Goal: Task Accomplishment & Management: Manage account settings

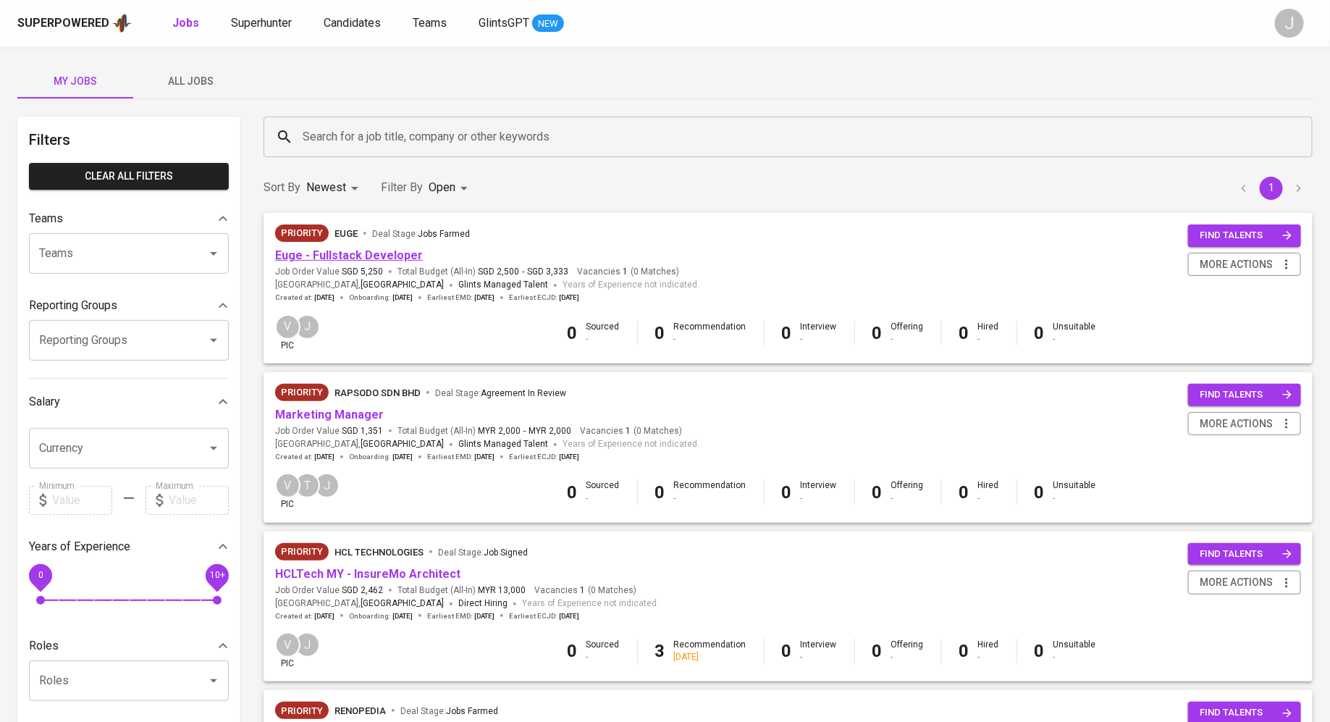
click at [375, 259] on link "Euge - Fullstack Developer" at bounding box center [349, 255] width 148 height 14
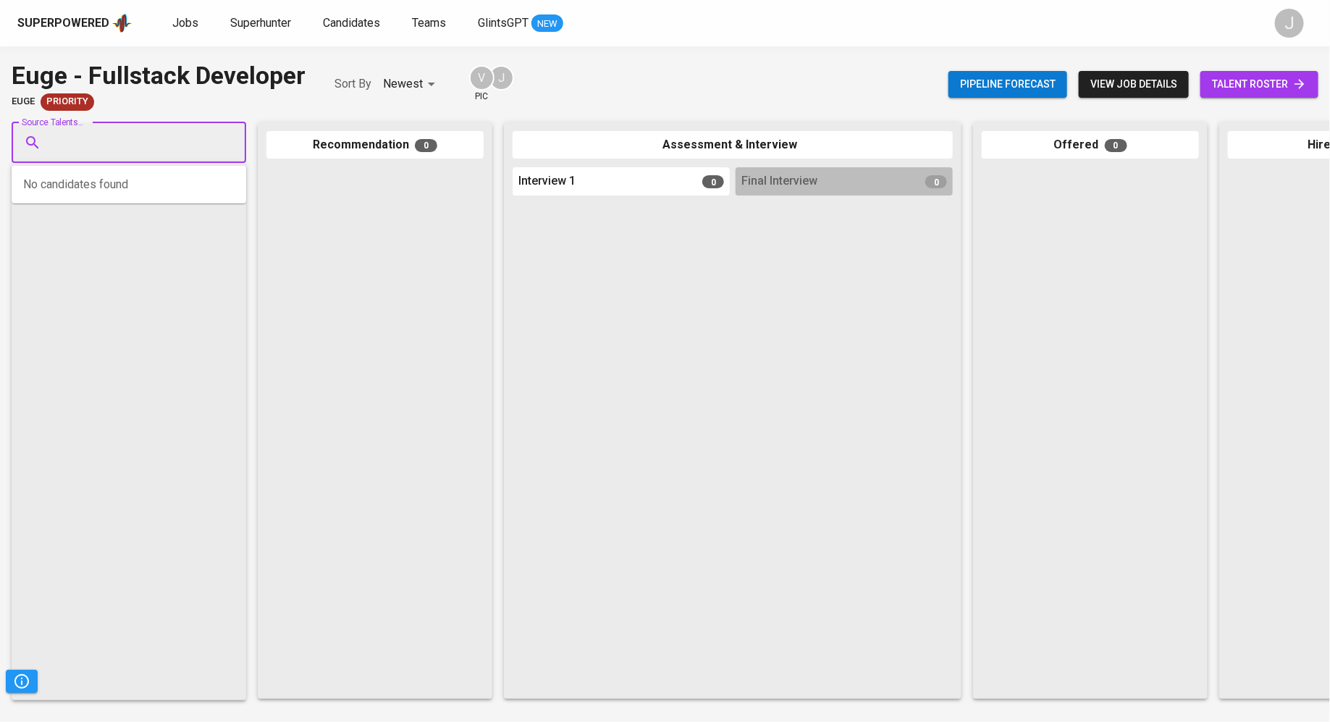
click at [189, 142] on input "Source Talents..." at bounding box center [123, 143] width 152 height 28
click at [248, 22] on span "Superhunter" at bounding box center [260, 23] width 61 height 14
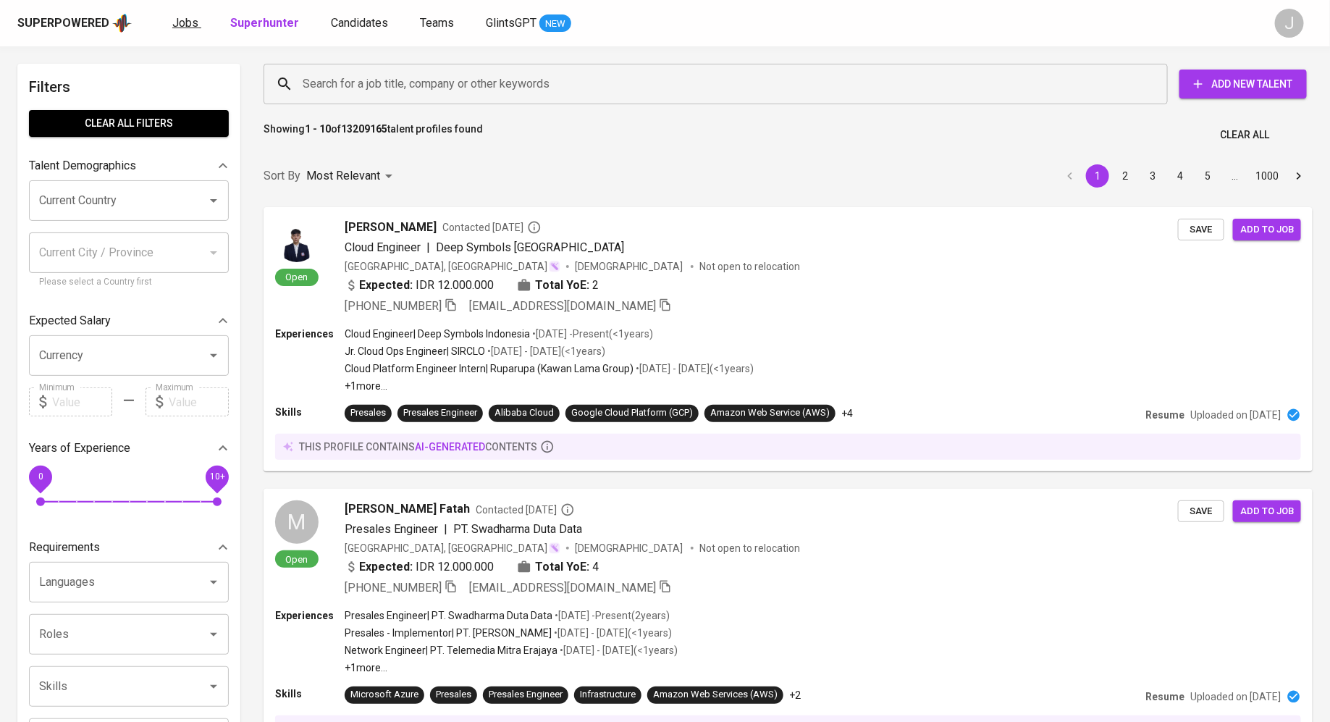
click at [177, 26] on span "Jobs" at bounding box center [185, 23] width 26 height 14
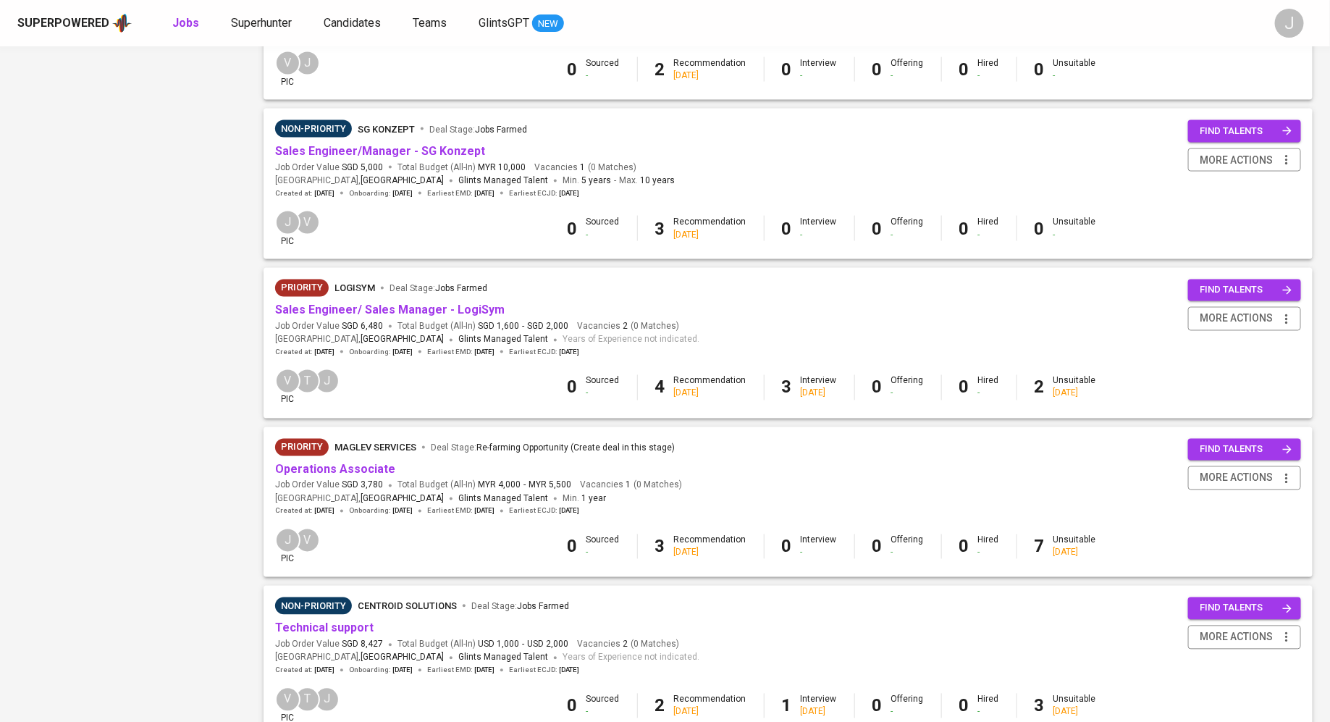
scroll to position [1082, 0]
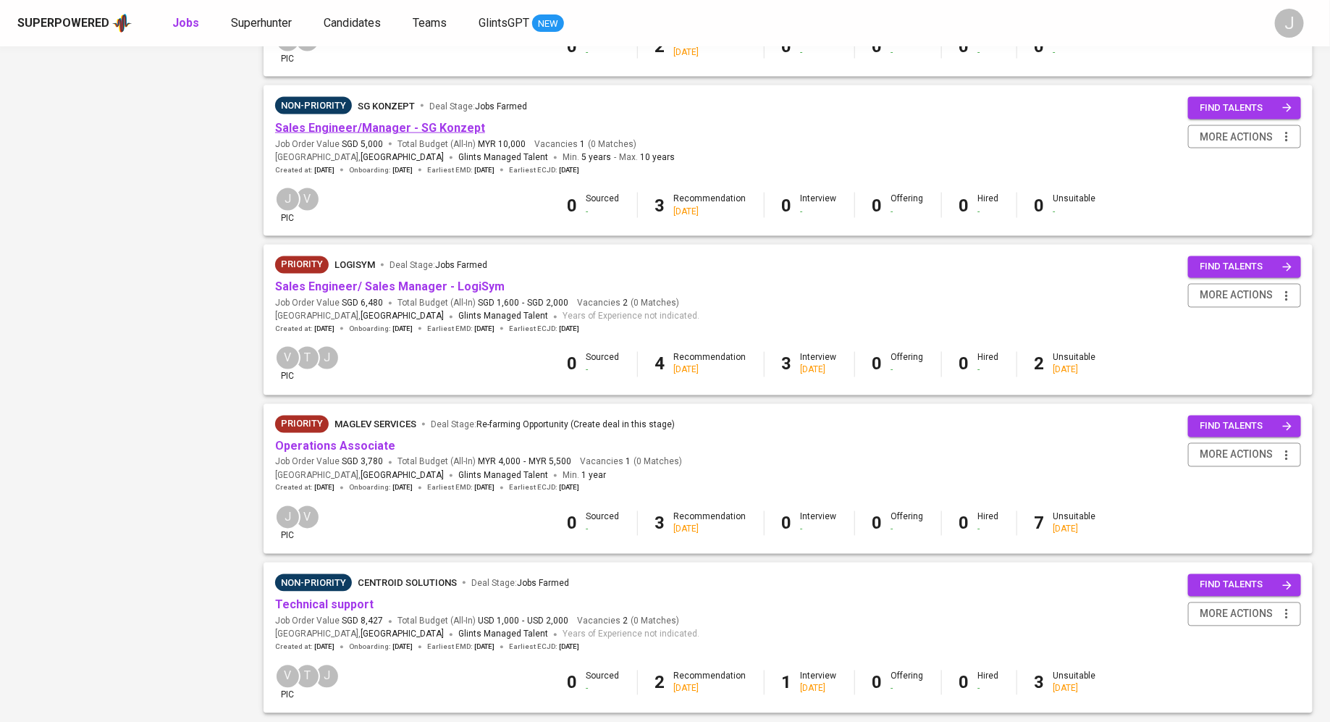
click at [421, 128] on link "Sales Engineer/Manager - SG Konzept" at bounding box center [380, 128] width 210 height 14
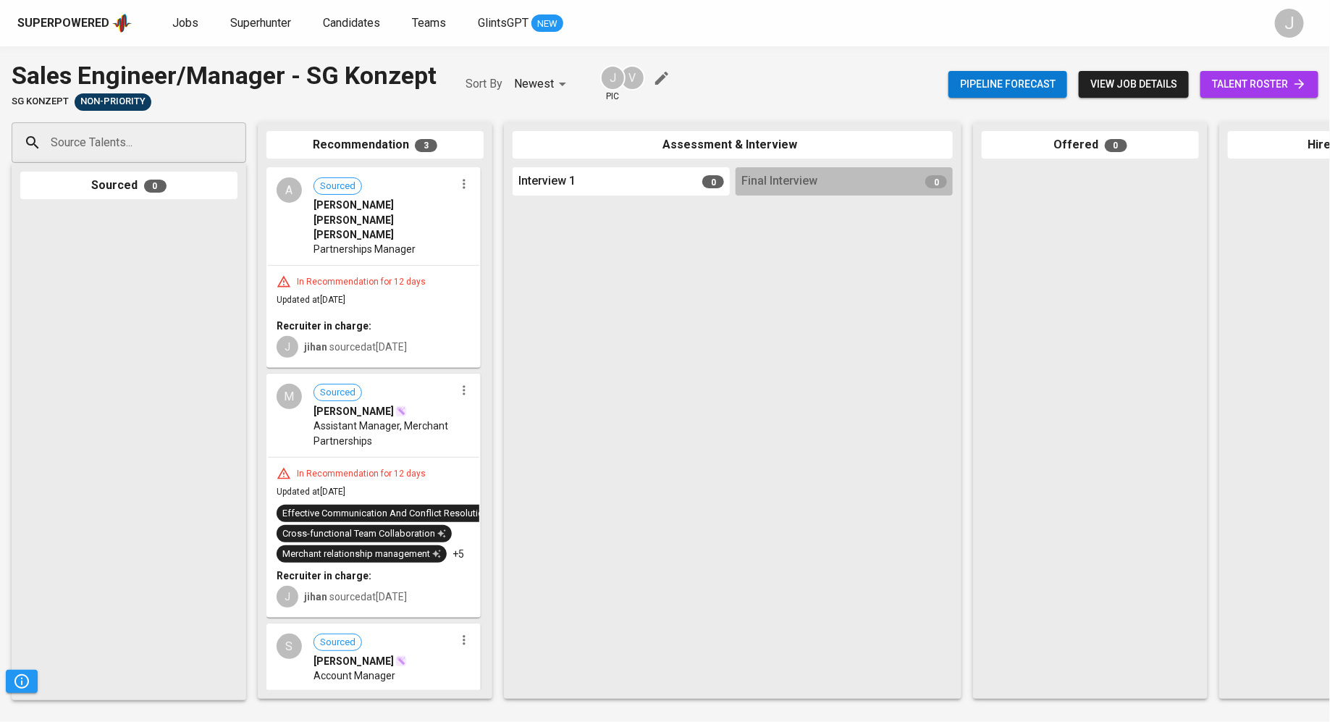
click at [351, 230] on div "A Sourced Amanda Lee Sue Ann Partnerships Manager" at bounding box center [373, 217] width 211 height 96
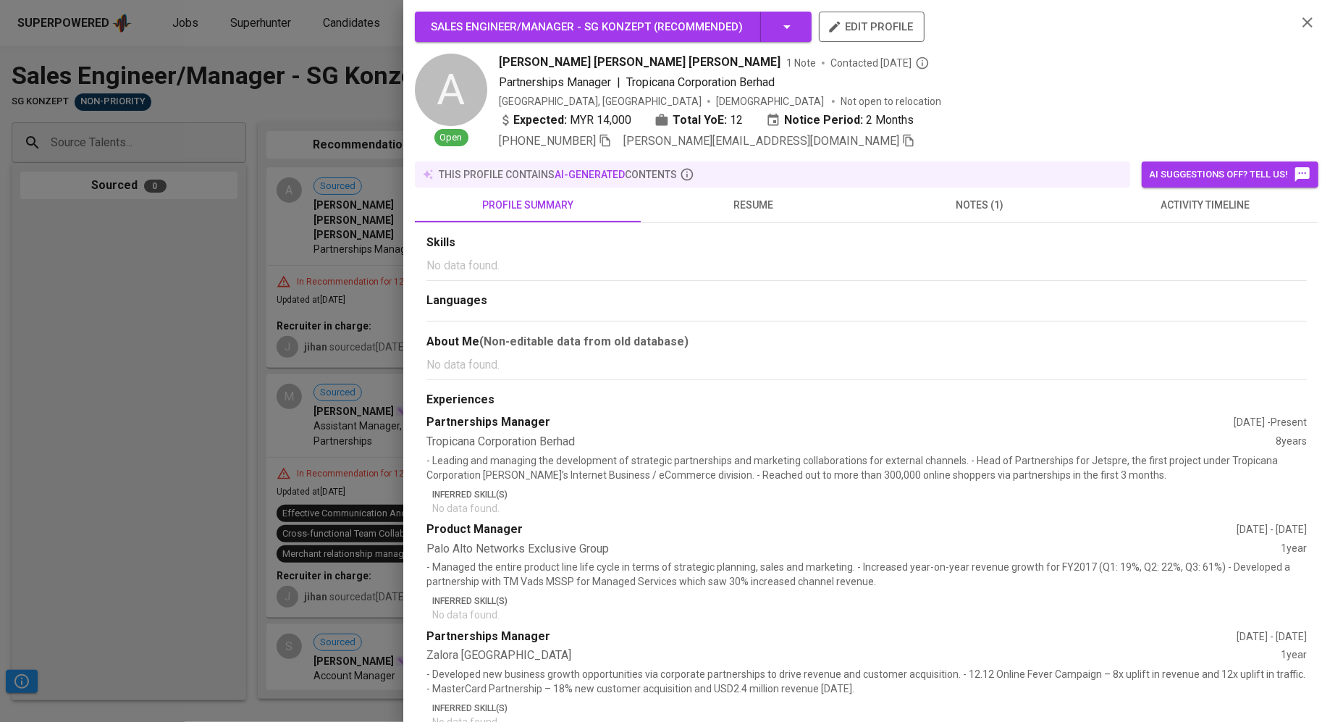
click at [956, 201] on span "notes (1)" at bounding box center [979, 205] width 209 height 18
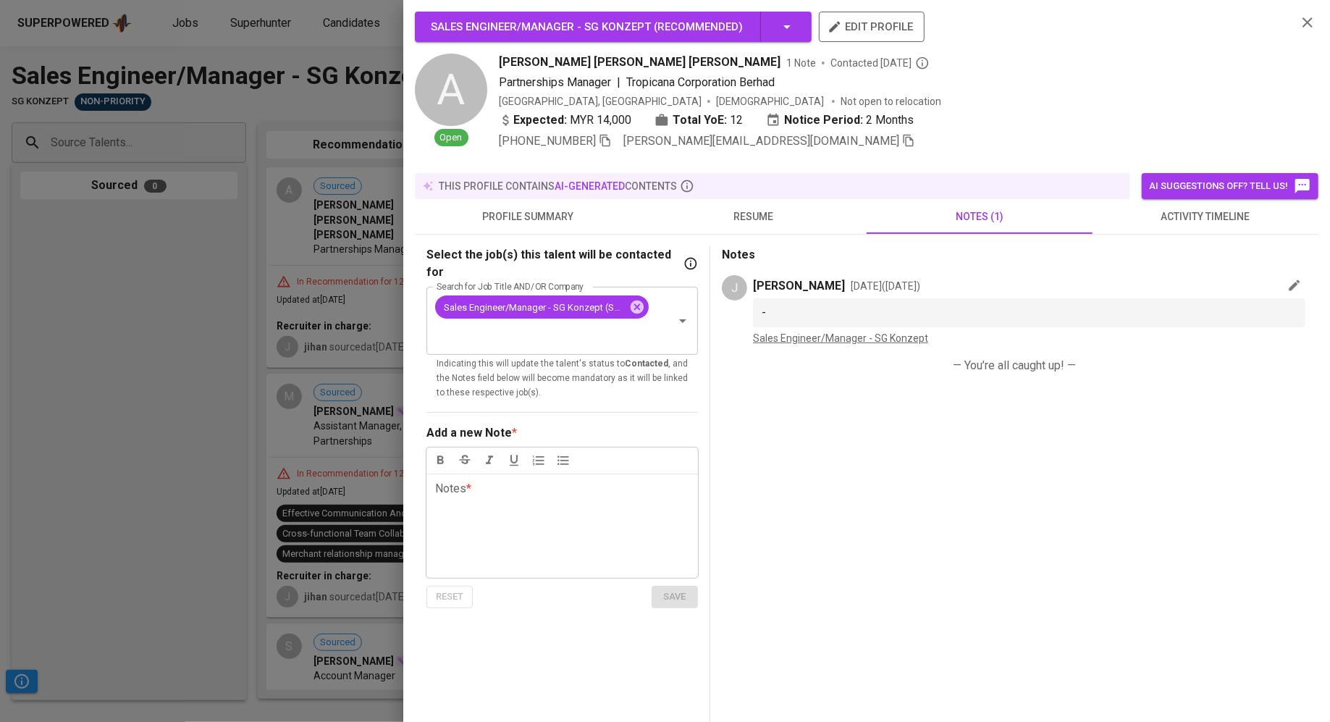
click at [101, 555] on div at bounding box center [665, 361] width 1330 height 722
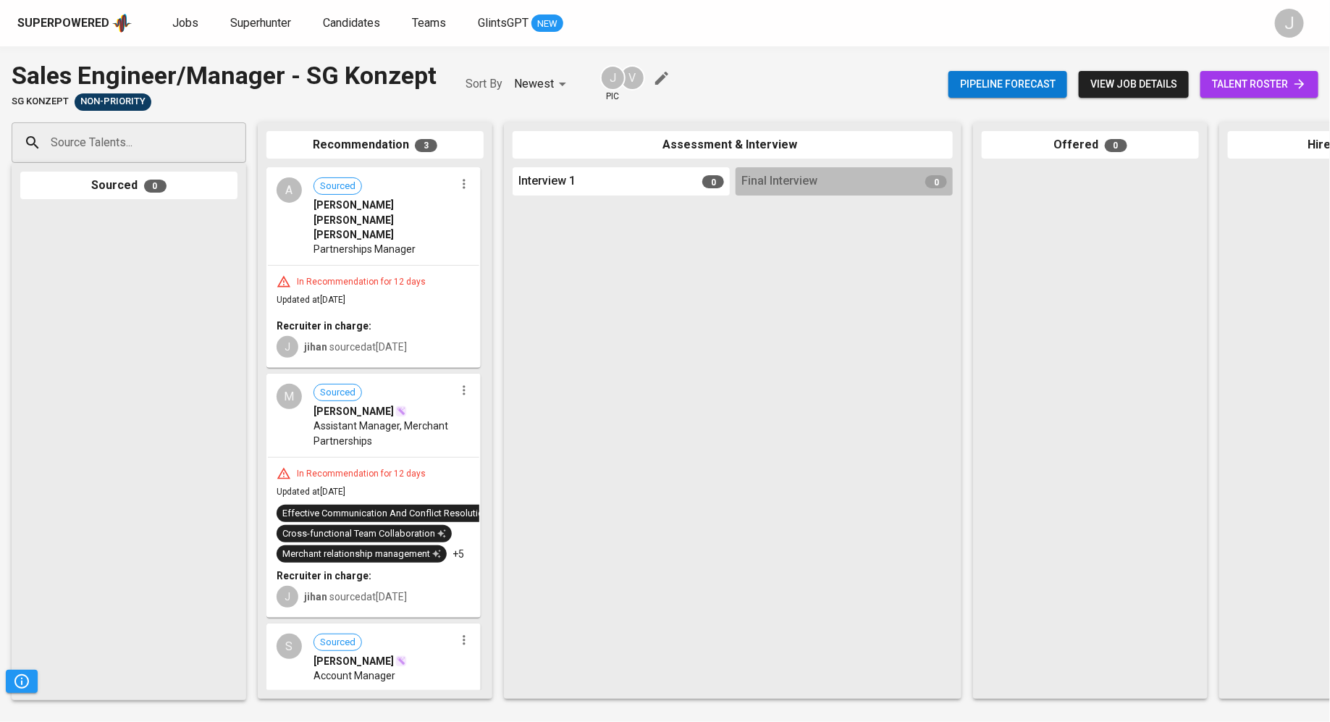
click at [412, 242] on span "Partnerships Manager" at bounding box center [364, 249] width 102 height 14
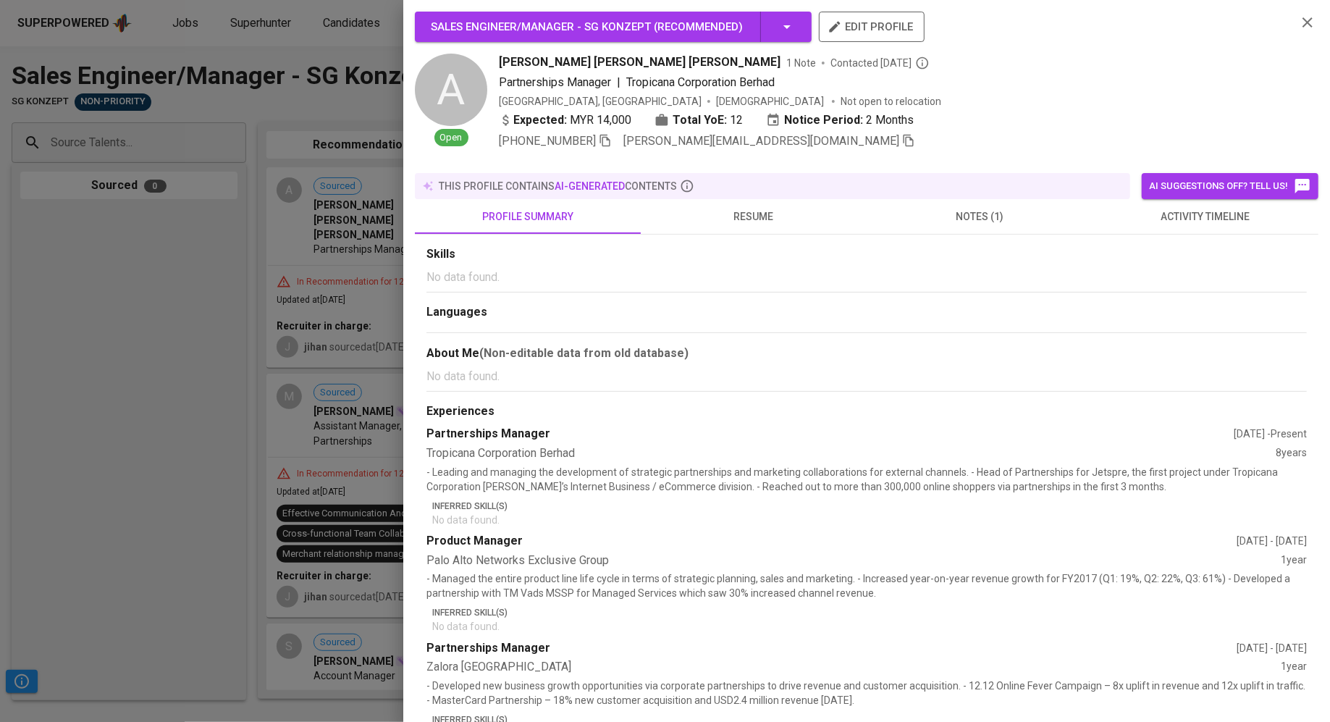
click at [964, 209] on span "notes (1)" at bounding box center [979, 217] width 209 height 18
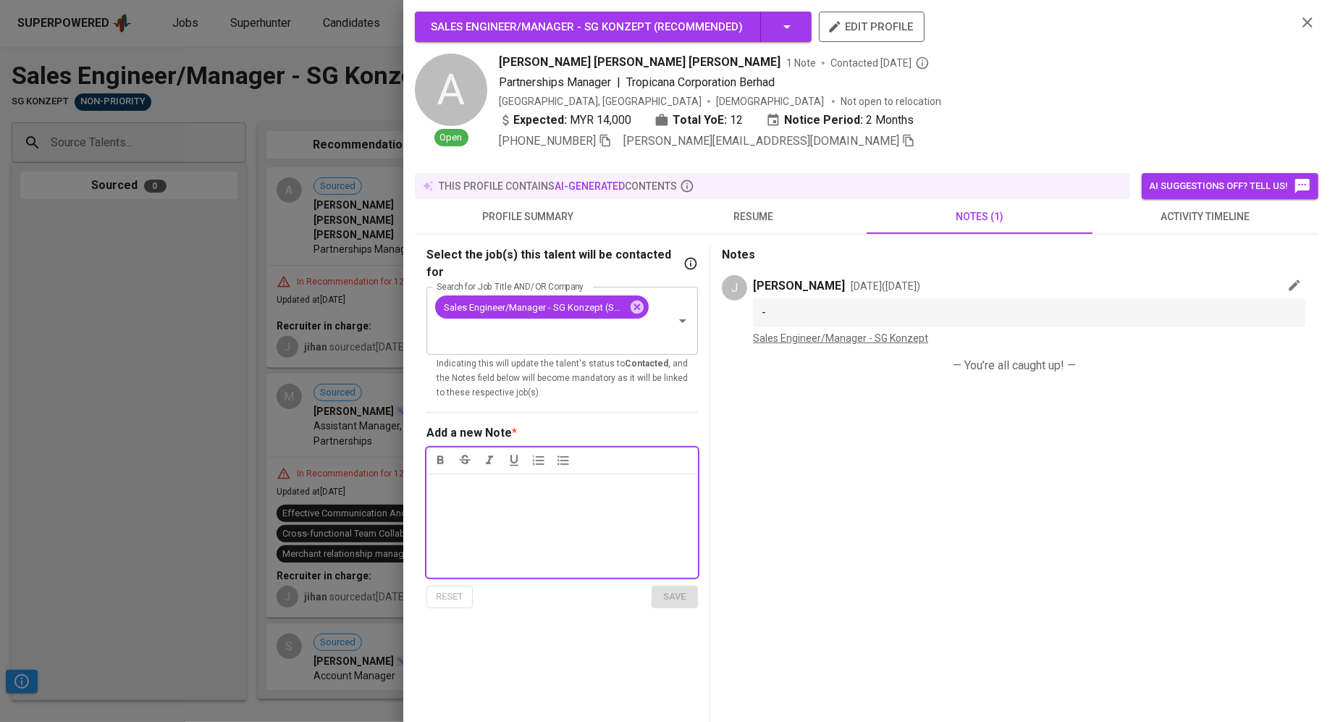
click at [802, 307] on p "-" at bounding box center [1029, 312] width 535 height 17
click at [259, 492] on div at bounding box center [665, 361] width 1330 height 722
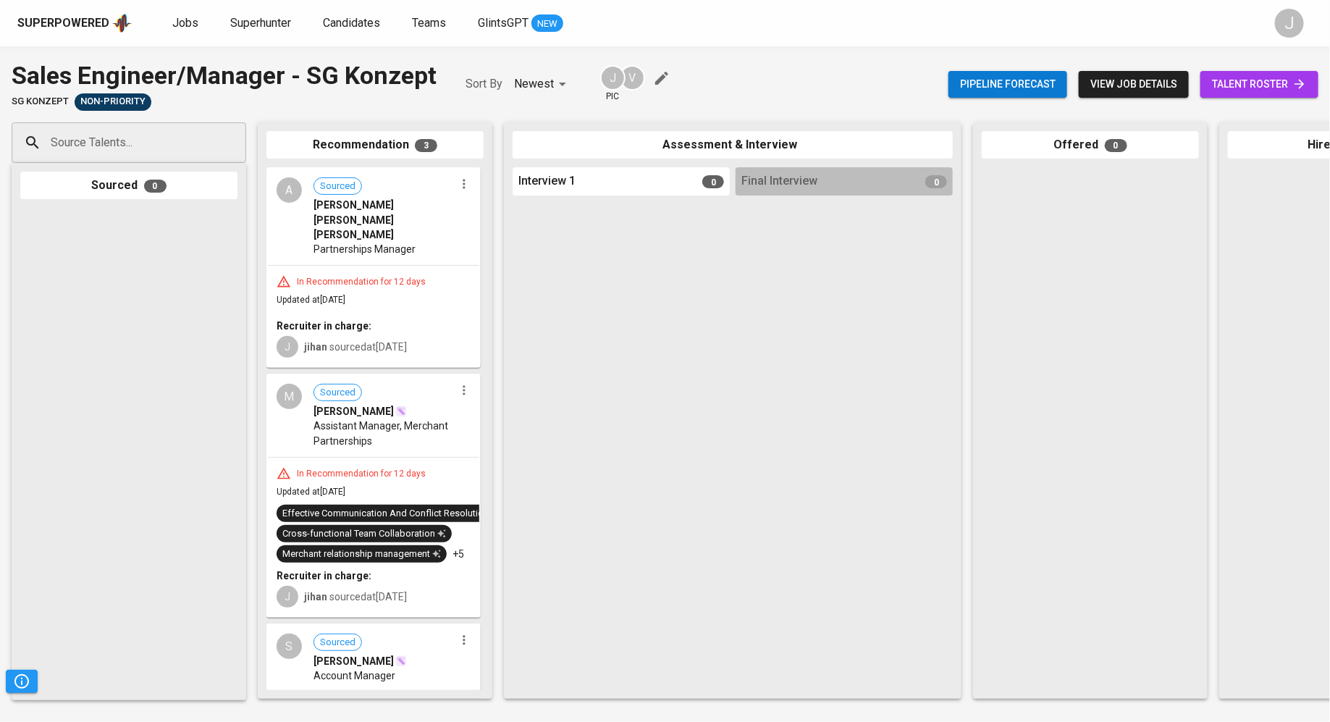
click at [413, 276] on div "In Recommendation for 12 days" at bounding box center [361, 282] width 140 height 12
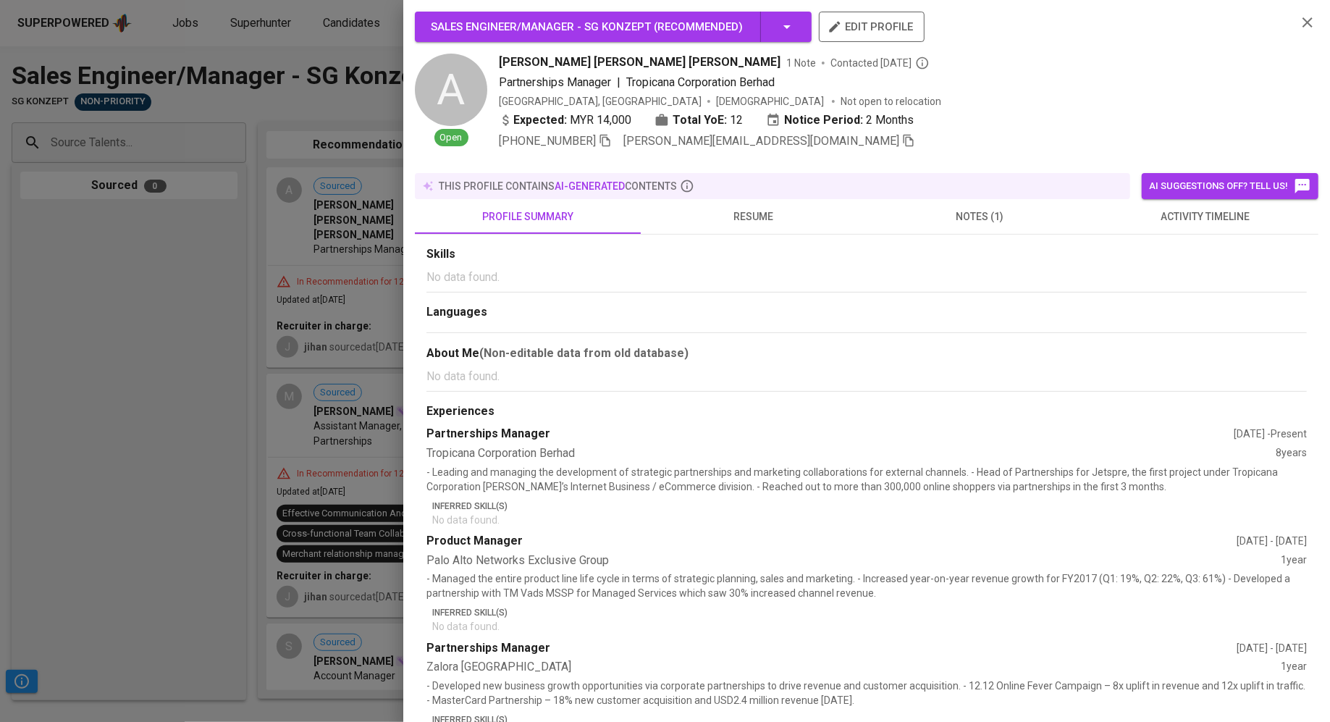
click at [751, 213] on span "resume" at bounding box center [753, 217] width 209 height 18
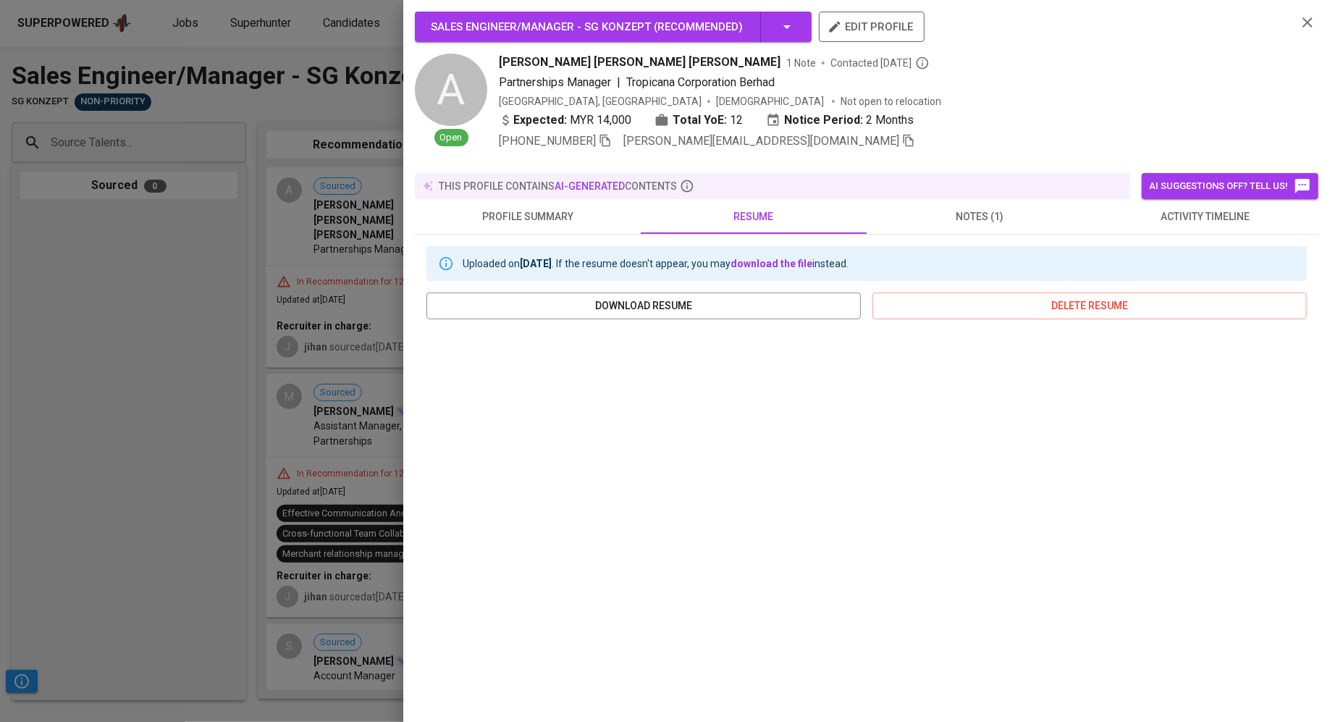
click at [180, 494] on div at bounding box center [665, 361] width 1330 height 722
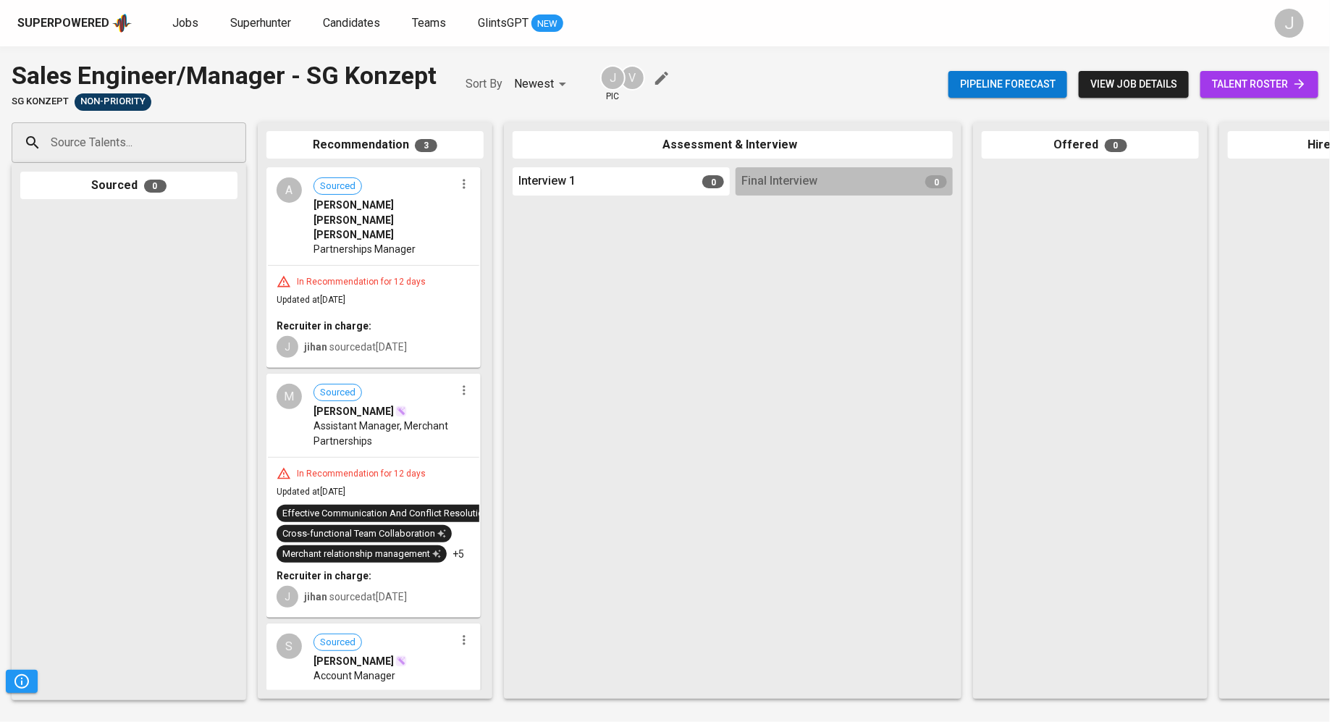
scroll to position [73, 0]
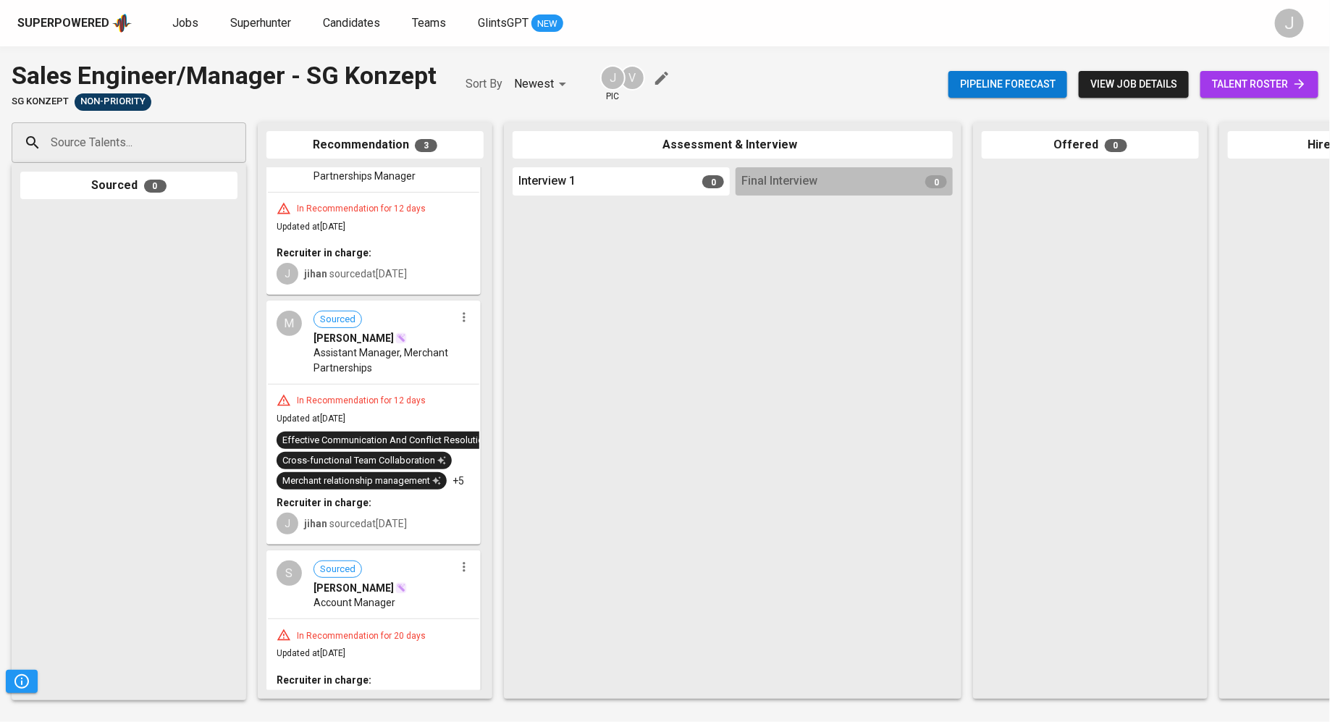
click at [373, 345] on span "Assistant Manager, Merchant Partnerships" at bounding box center [383, 359] width 141 height 29
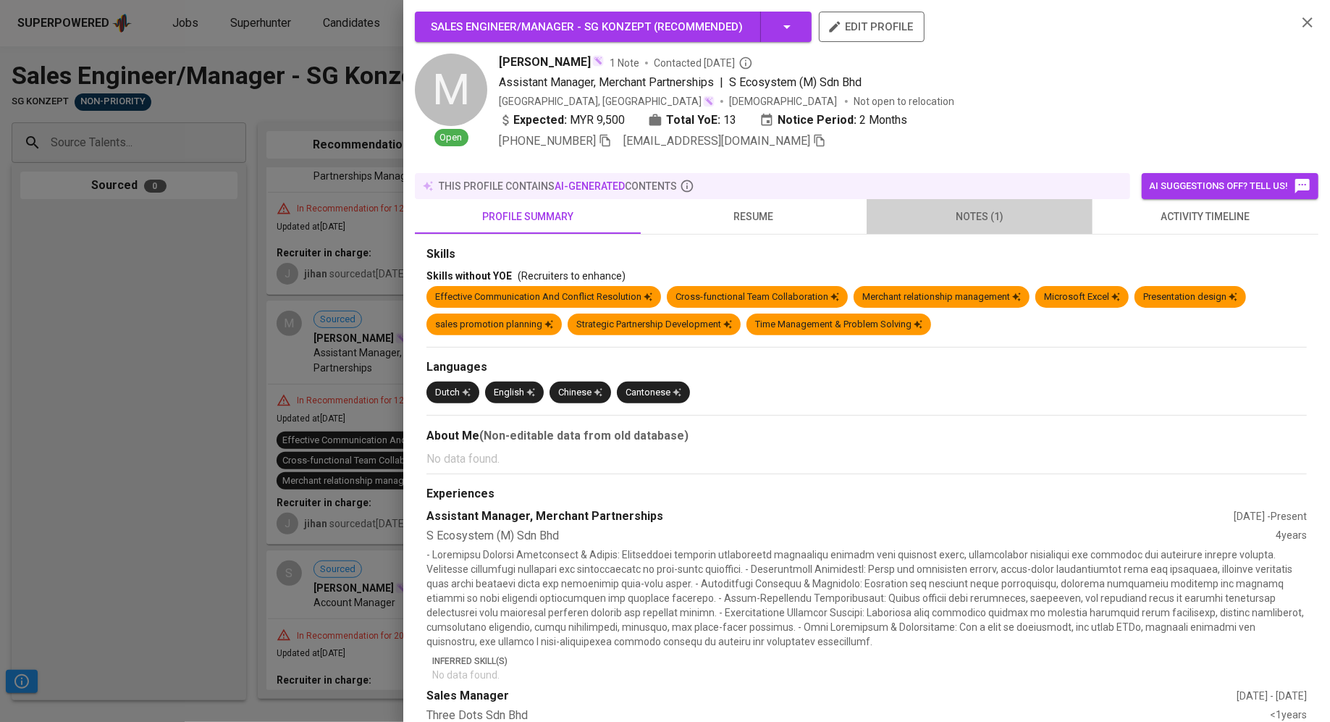
click at [957, 221] on button "notes (1)" at bounding box center [980, 216] width 226 height 35
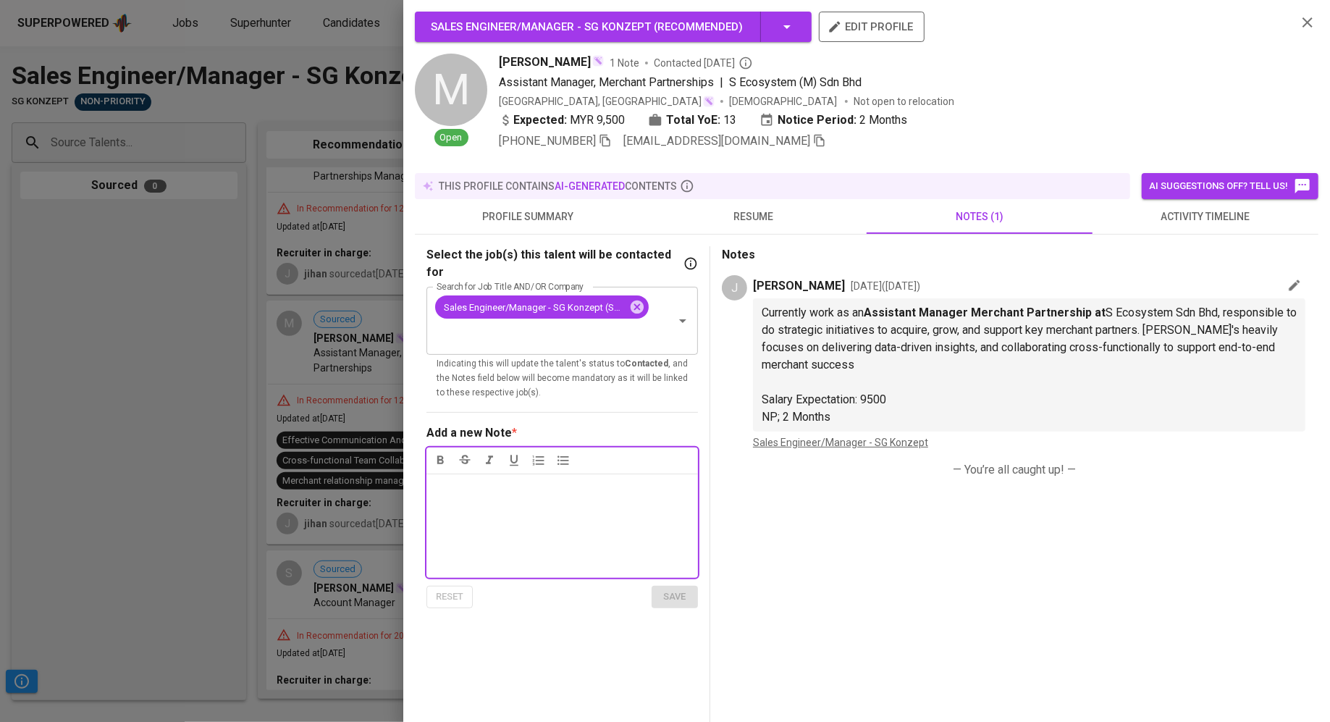
click at [424, 365] on div "Select the job(s) this talent will be contacted for Search for Job Title AND/OR…" at bounding box center [867, 601] width 904 height 733
click at [1293, 284] on icon "button" at bounding box center [1294, 285] width 11 height 11
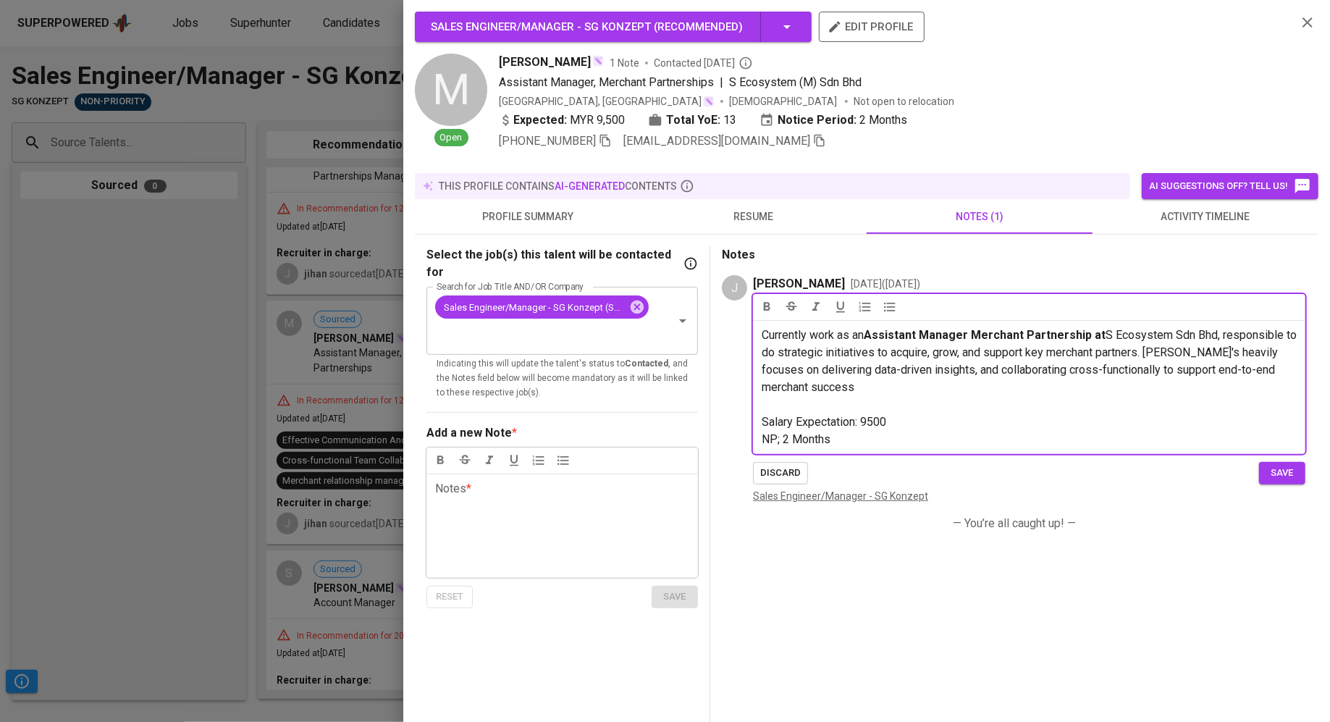
click at [1154, 350] on span "S Ecosystem Sdn Bhd, responsible to do strategic initiatives to acquire, grow, …" at bounding box center [1031, 361] width 538 height 66
click at [1264, 463] on button "save" at bounding box center [1282, 473] width 46 height 22
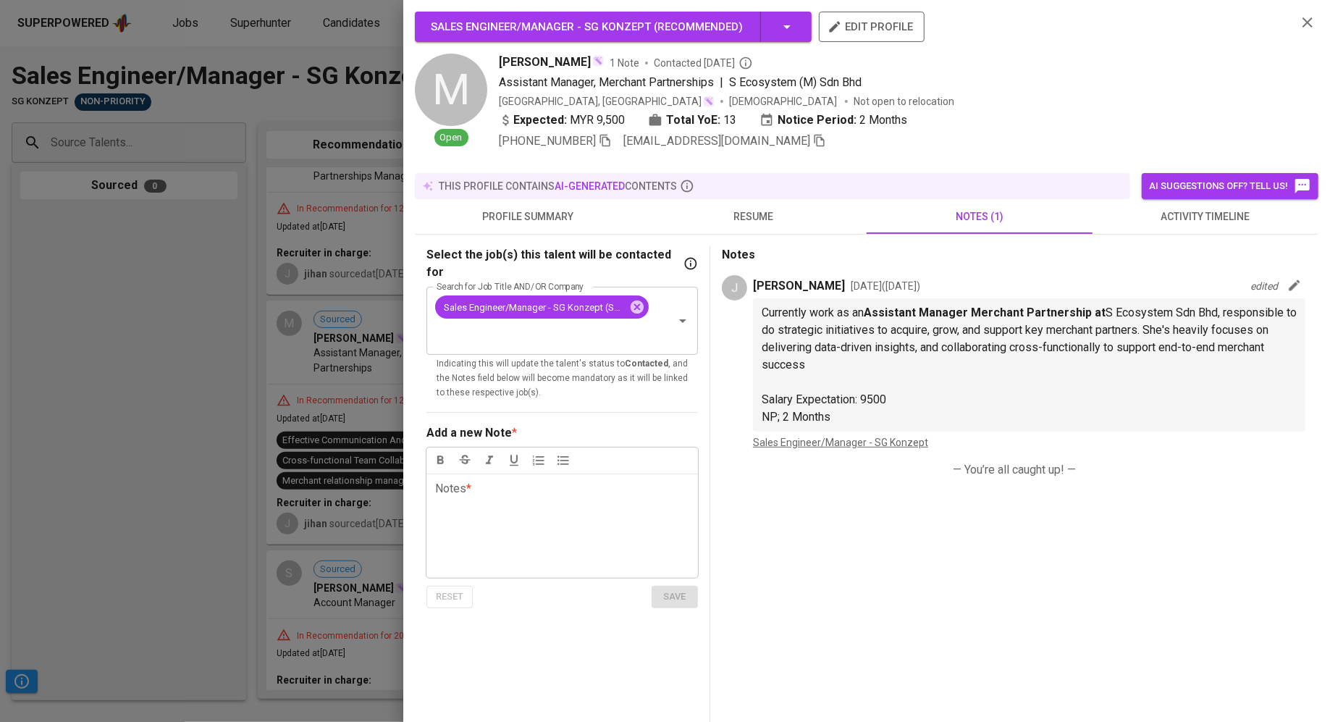
click at [333, 282] on div at bounding box center [665, 361] width 1330 height 722
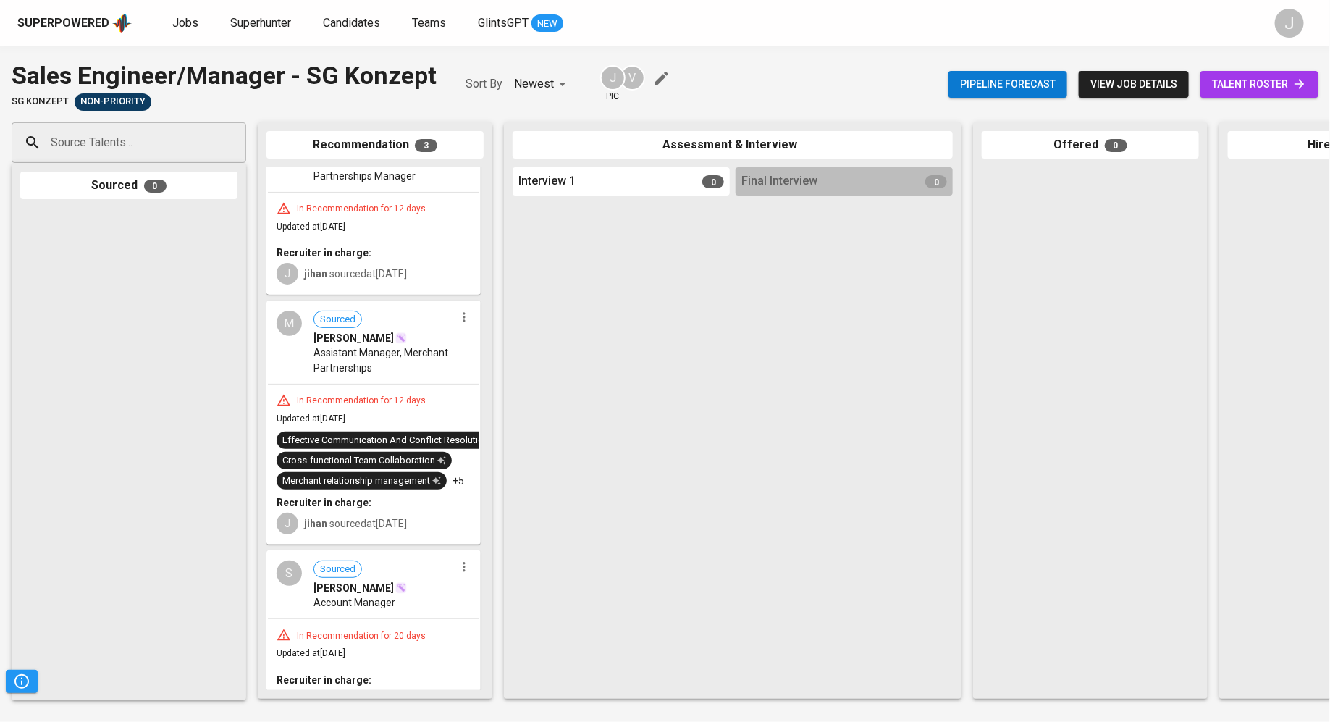
scroll to position [0, 0]
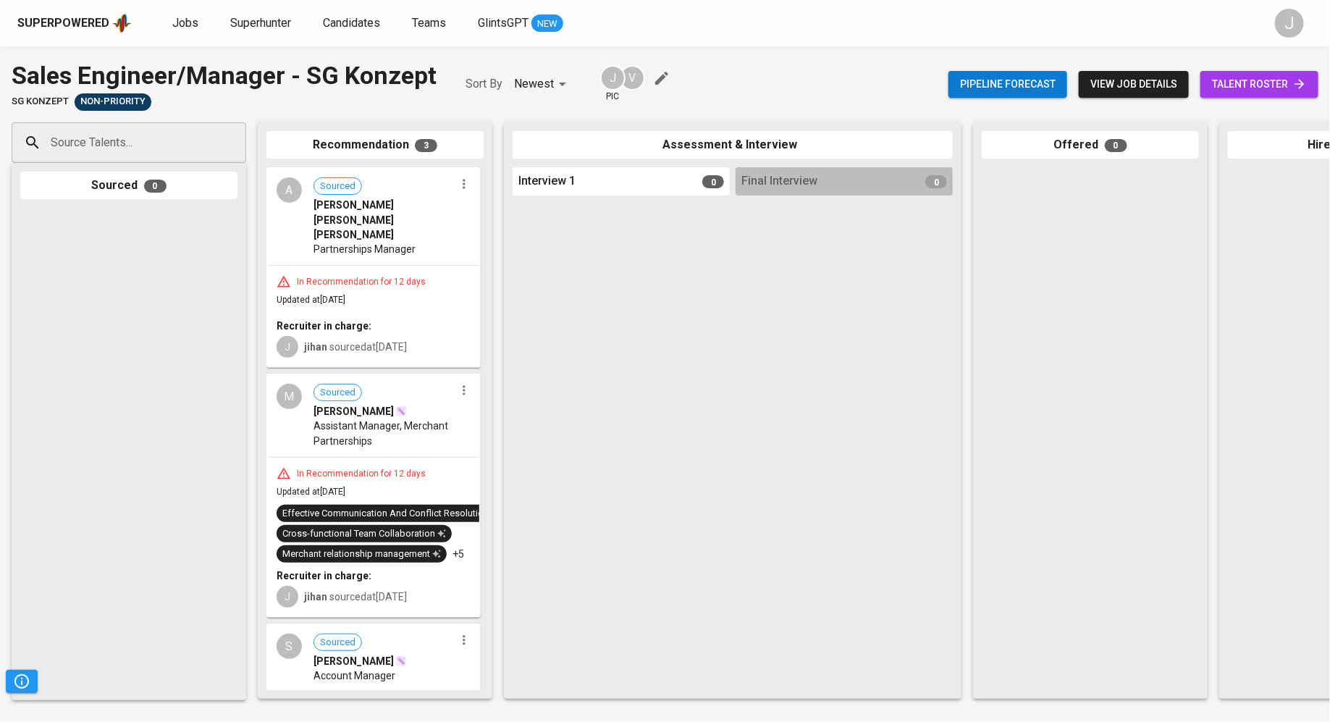
click at [381, 285] on div "In Recommendation for 12 days Updated at Aug 27, 2025 Recruiter in charge: J ji…" at bounding box center [373, 316] width 211 height 101
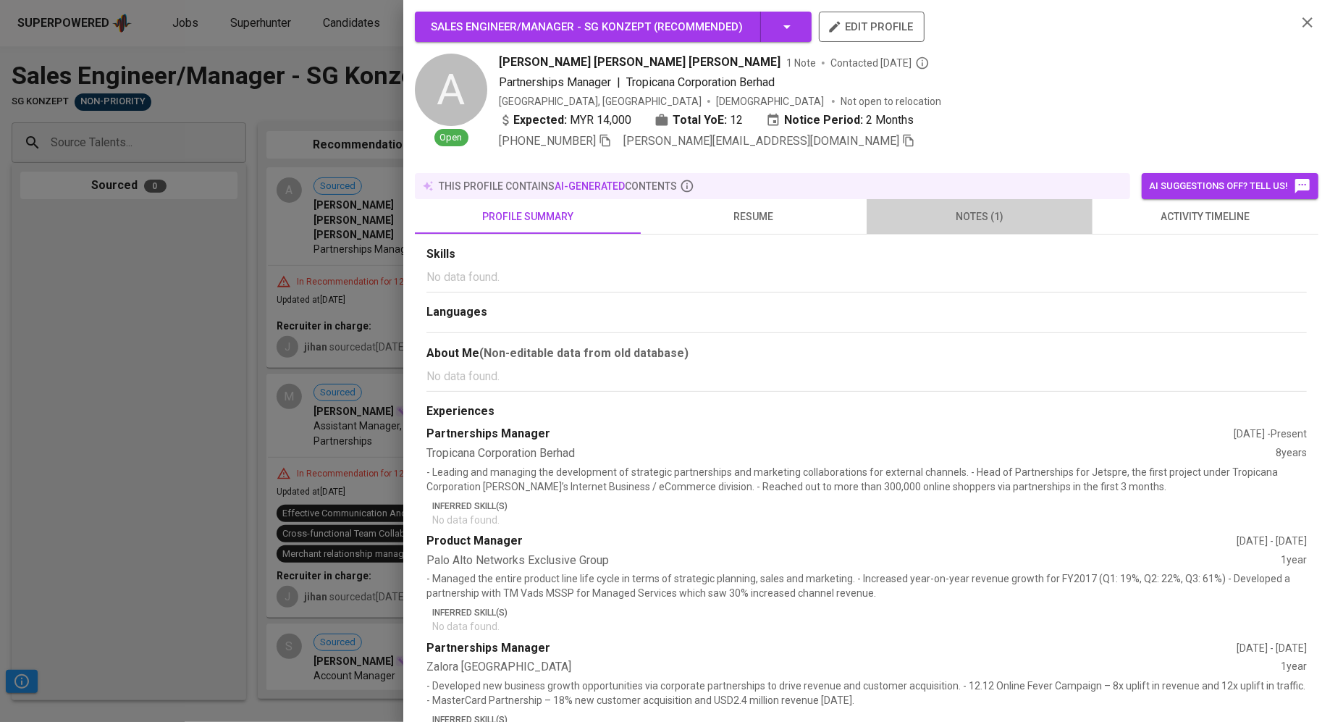
click at [982, 210] on span "notes (1)" at bounding box center [979, 217] width 209 height 18
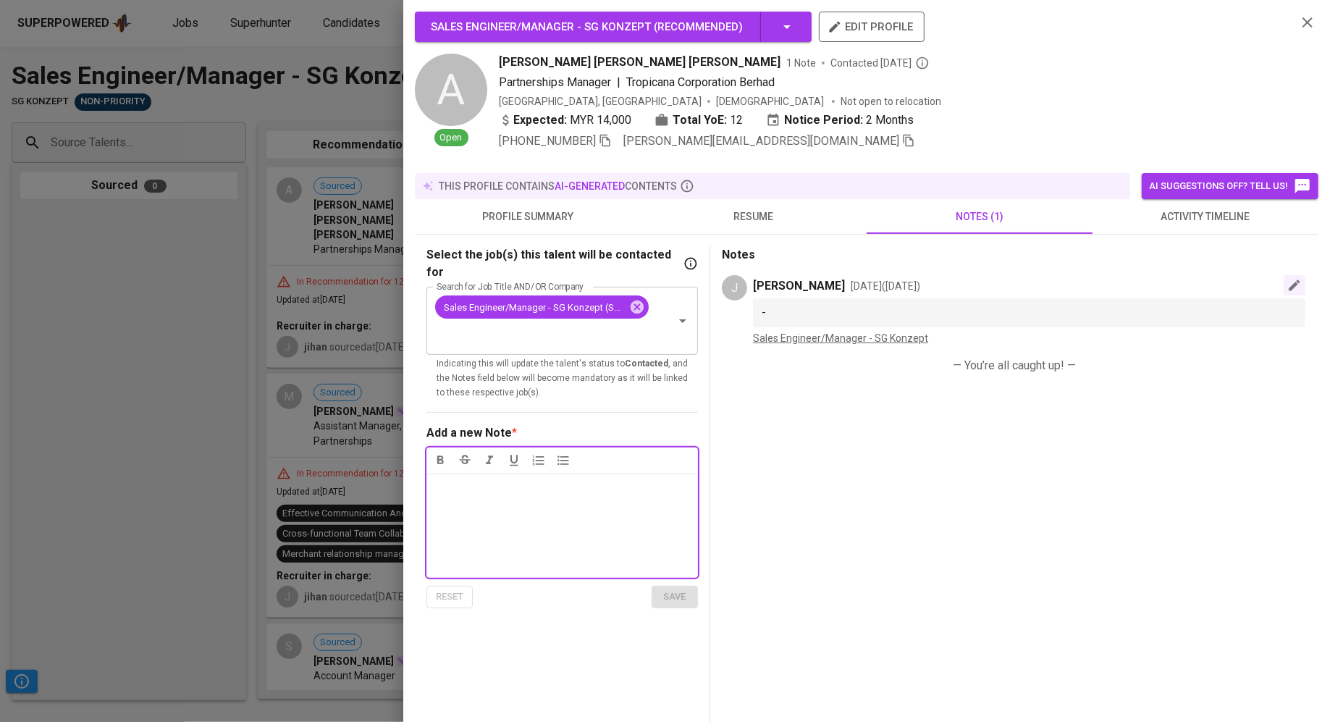
click at [1293, 278] on icon "button" at bounding box center [1294, 285] width 14 height 14
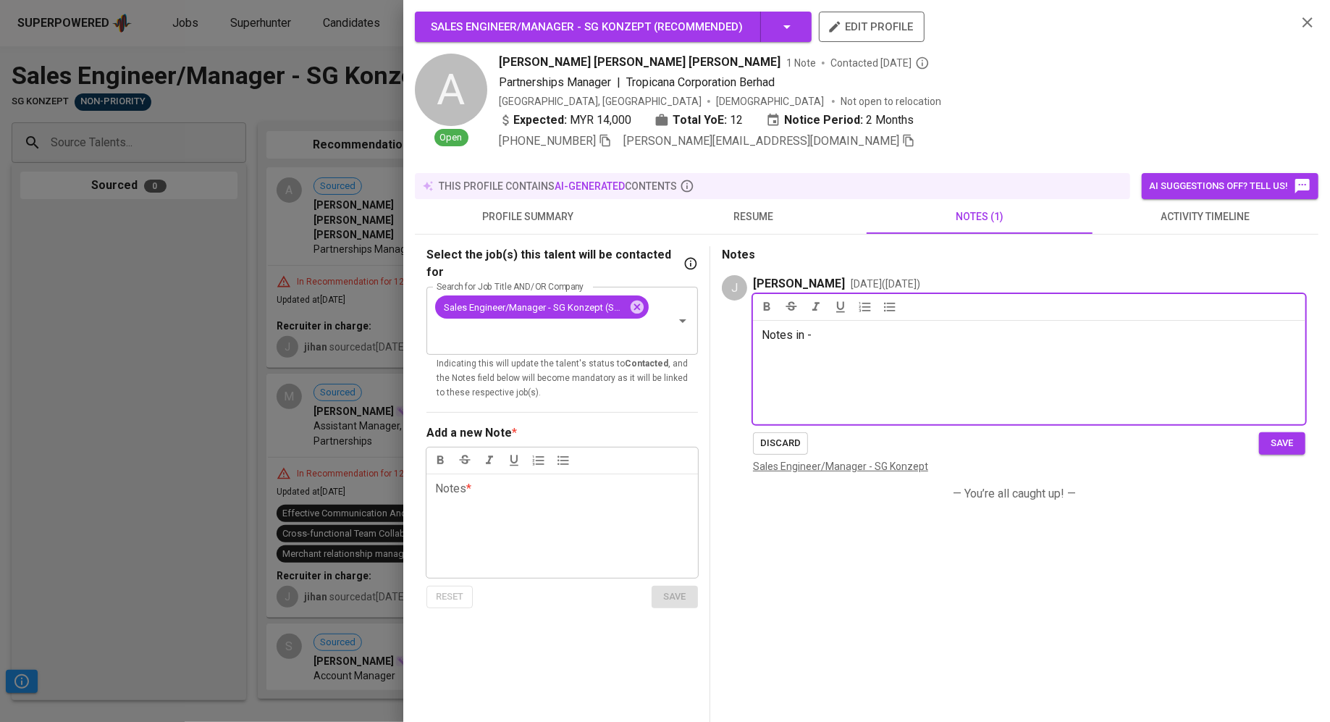
click at [258, 135] on div at bounding box center [665, 361] width 1330 height 722
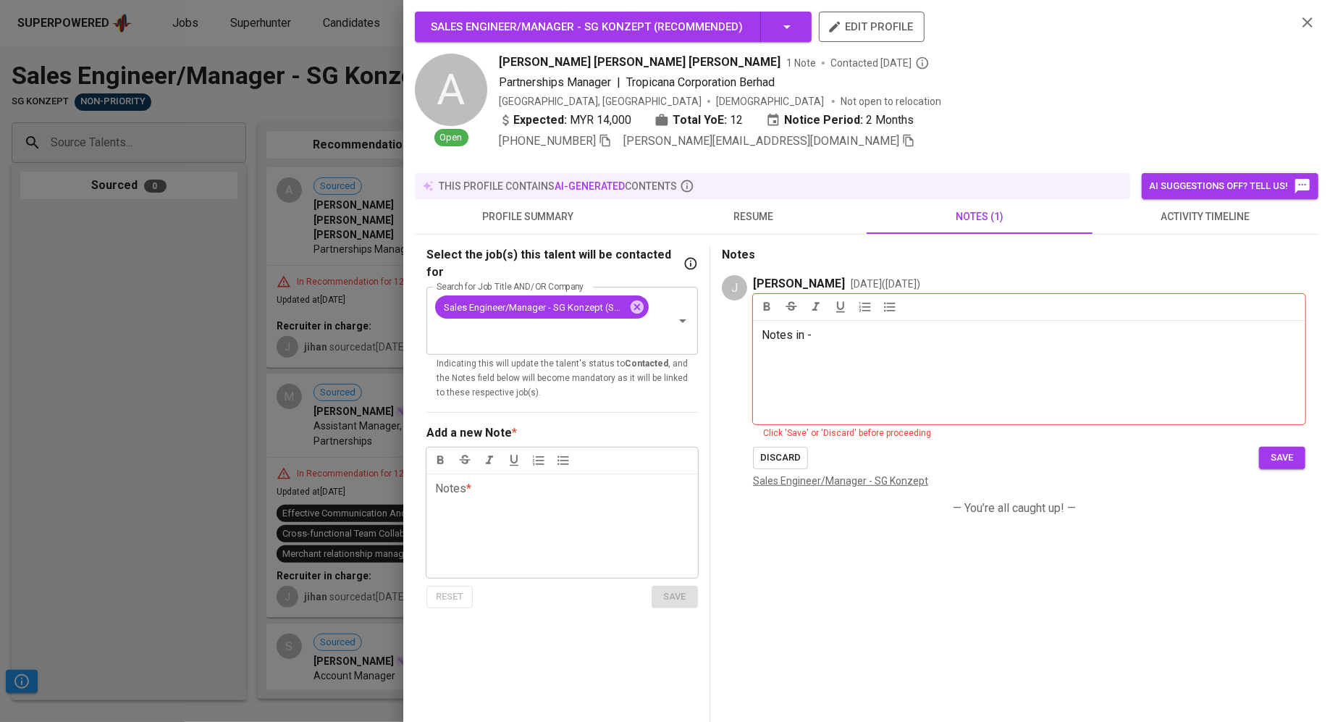
click at [199, 182] on div at bounding box center [665, 361] width 1330 height 722
click at [1319, 16] on div "Sales Engineer/Manager - SG Konzept ( Recommended ) edit profile A Open Amanda …" at bounding box center [866, 361] width 927 height 722
click at [1305, 20] on icon "button" at bounding box center [1307, 22] width 10 height 10
click at [1310, 21] on icon "button" at bounding box center [1307, 22] width 17 height 17
click at [293, 327] on div at bounding box center [665, 361] width 1330 height 722
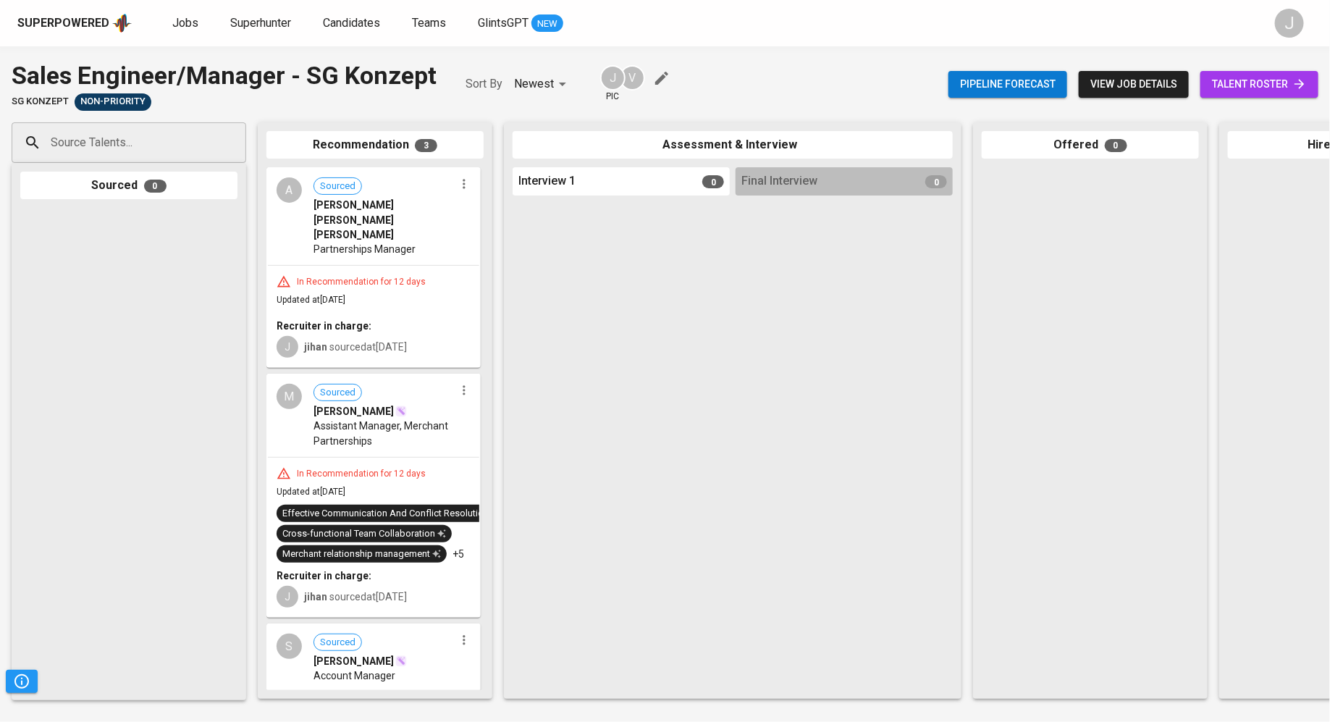
scroll to position [73, 0]
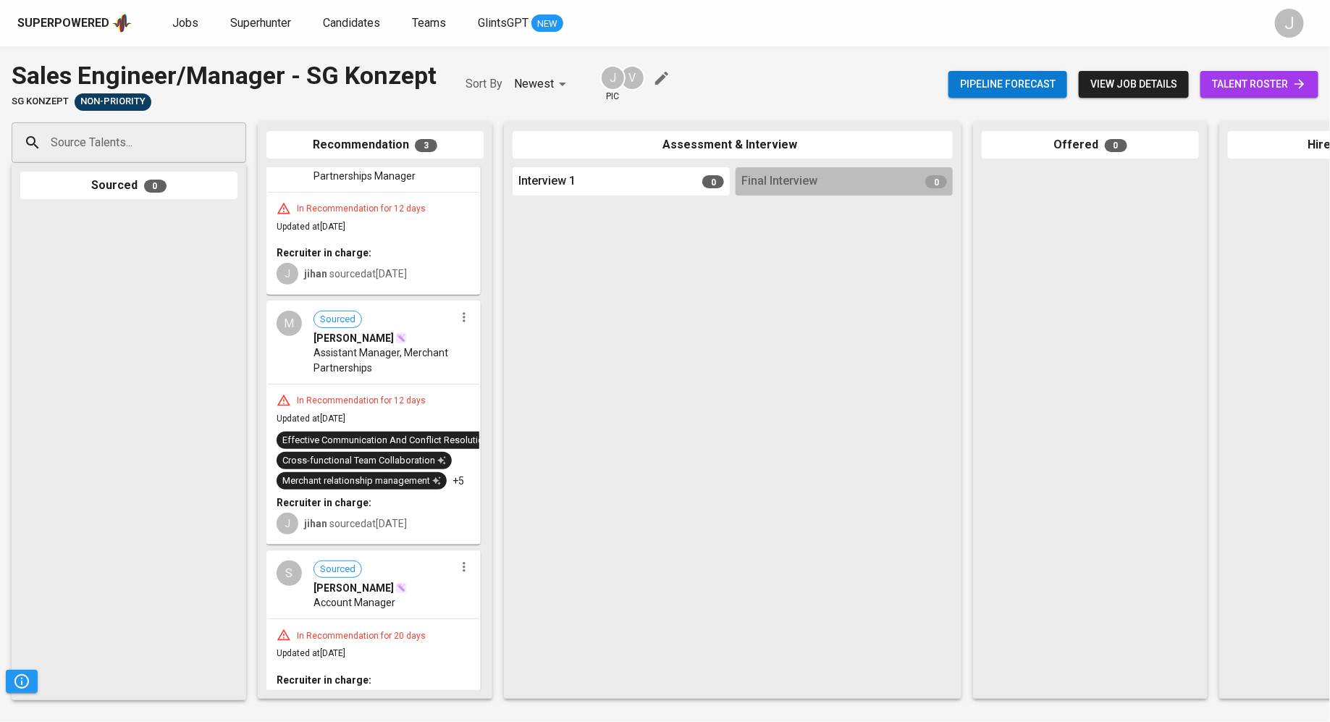
click at [366, 630] on div "In Recommendation for 20 days" at bounding box center [361, 636] width 140 height 12
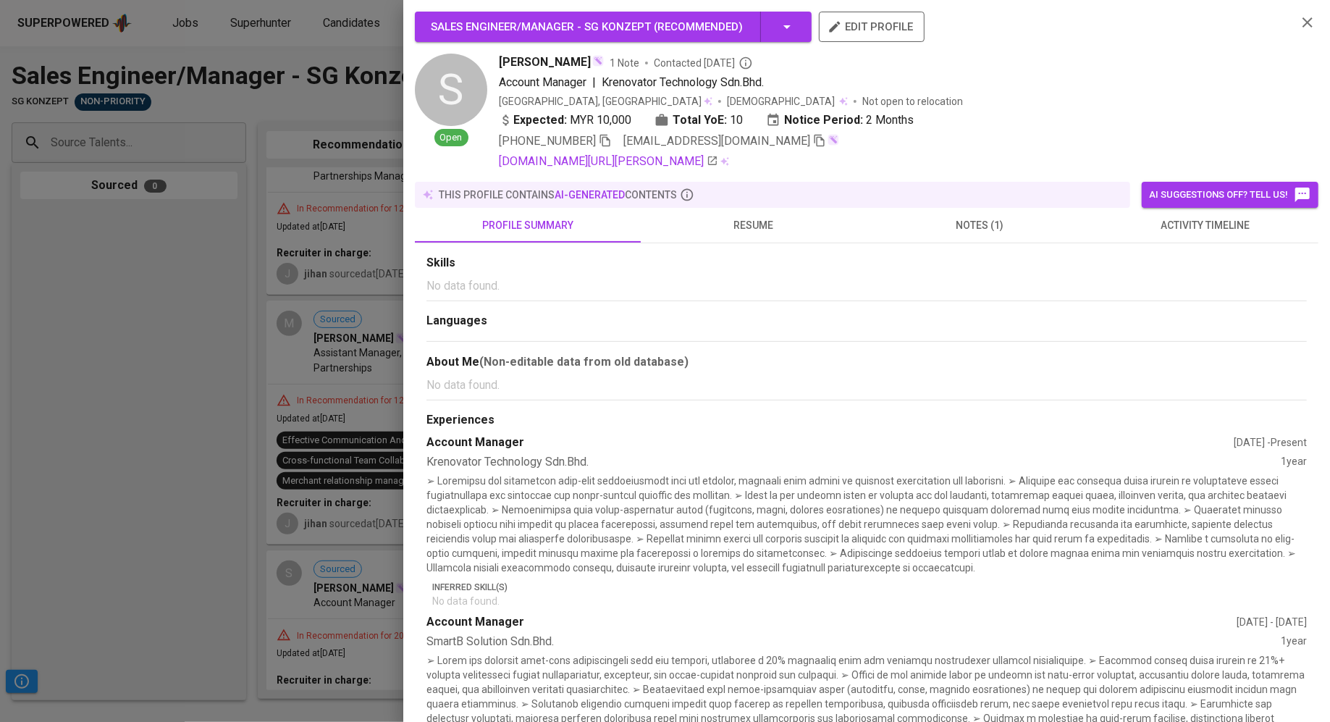
click at [122, 460] on div at bounding box center [665, 361] width 1330 height 722
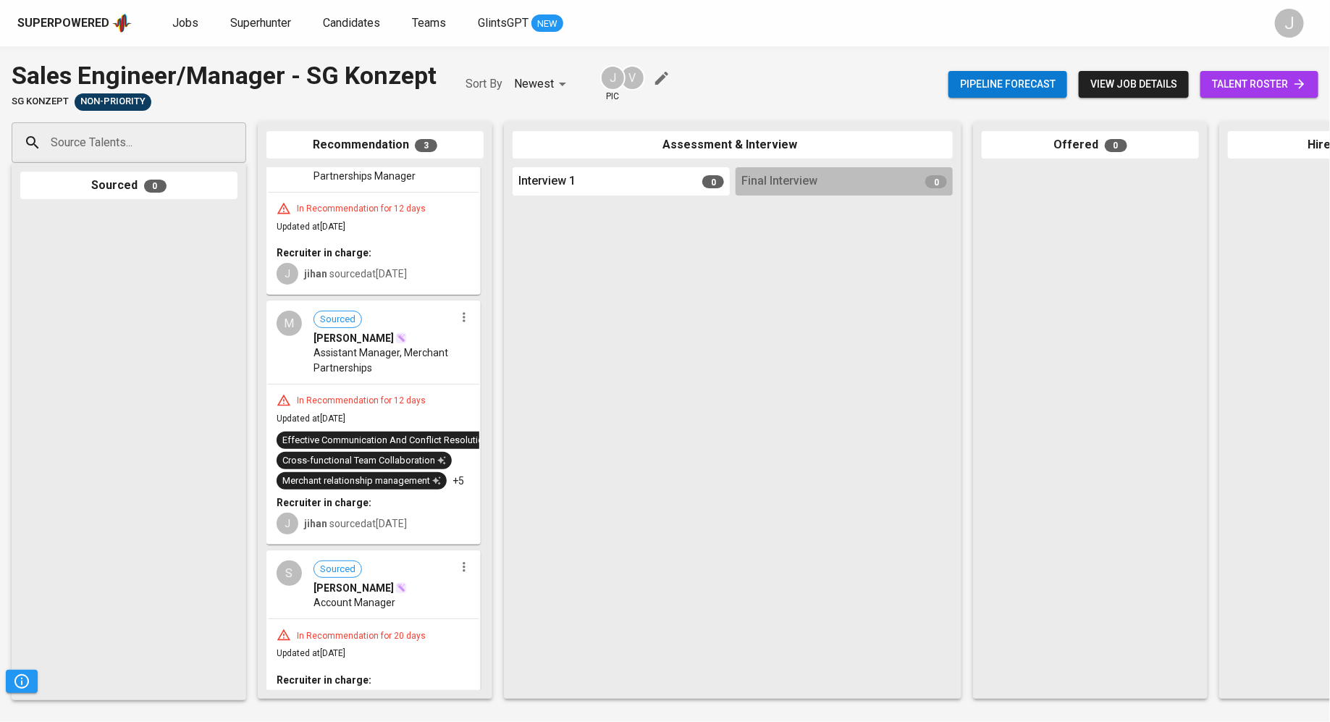
click at [350, 384] on div "In Recommendation for 12 days Updated at [DATE] Effective Communication And Con…" at bounding box center [373, 463] width 211 height 159
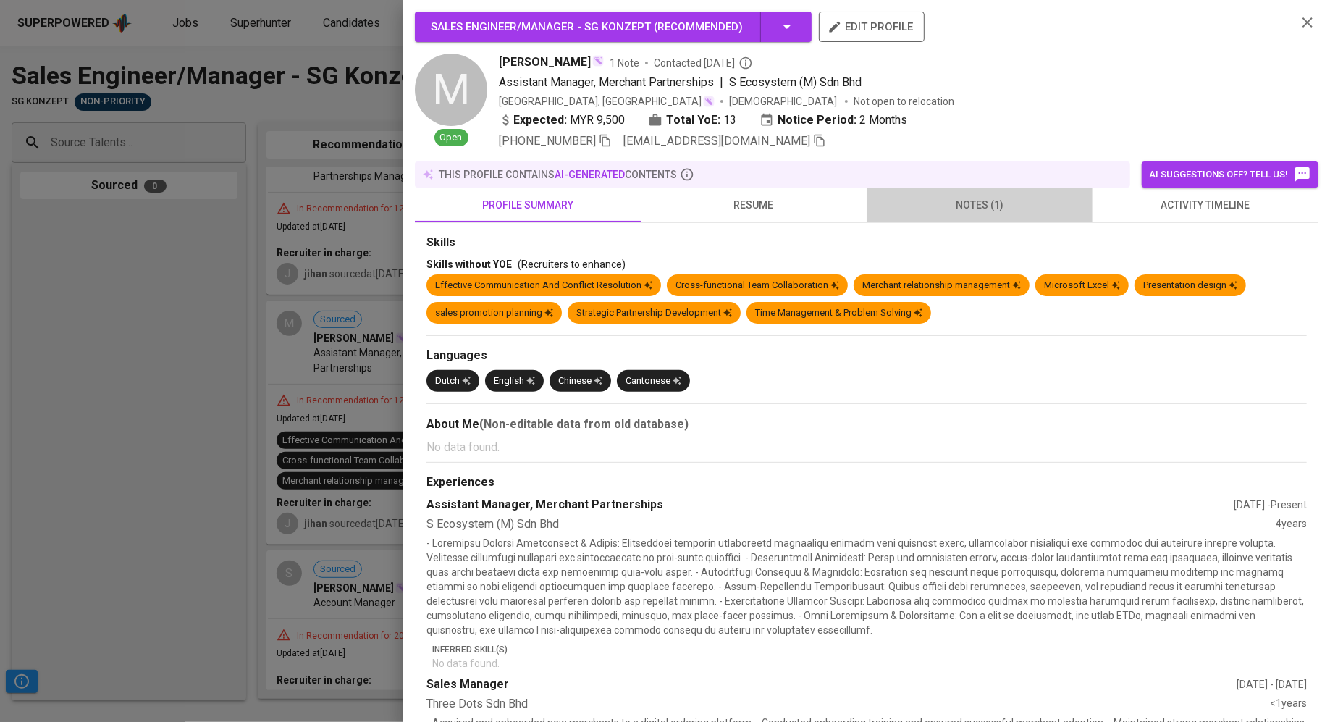
click at [943, 211] on span "notes (1)" at bounding box center [979, 205] width 209 height 18
